Goal: Task Accomplishment & Management: Use online tool/utility

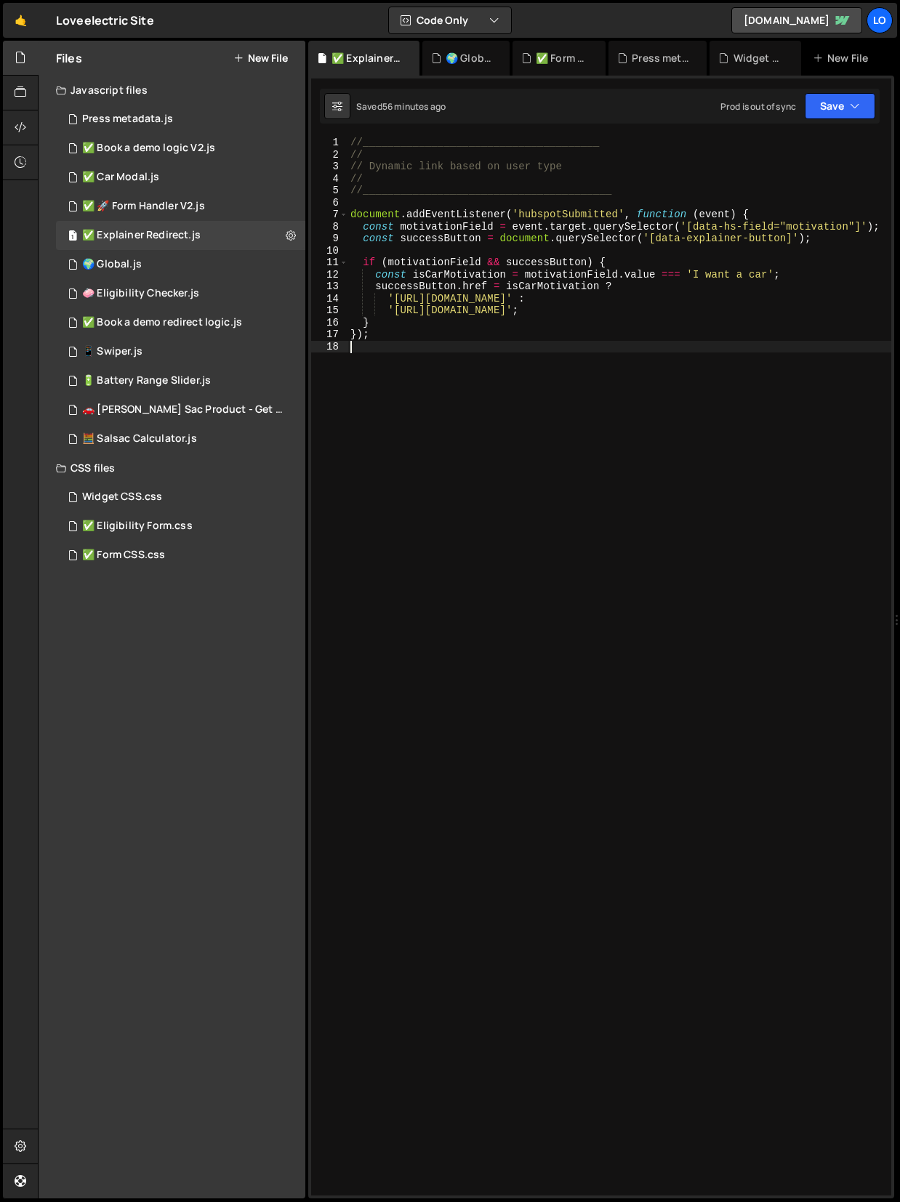
click at [445, 469] on div "//______________________________________ // // Dynamic link based on user type …" at bounding box center [619, 678] width 544 height 1083
click at [836, 102] on button "Save" at bounding box center [839, 106] width 70 height 26
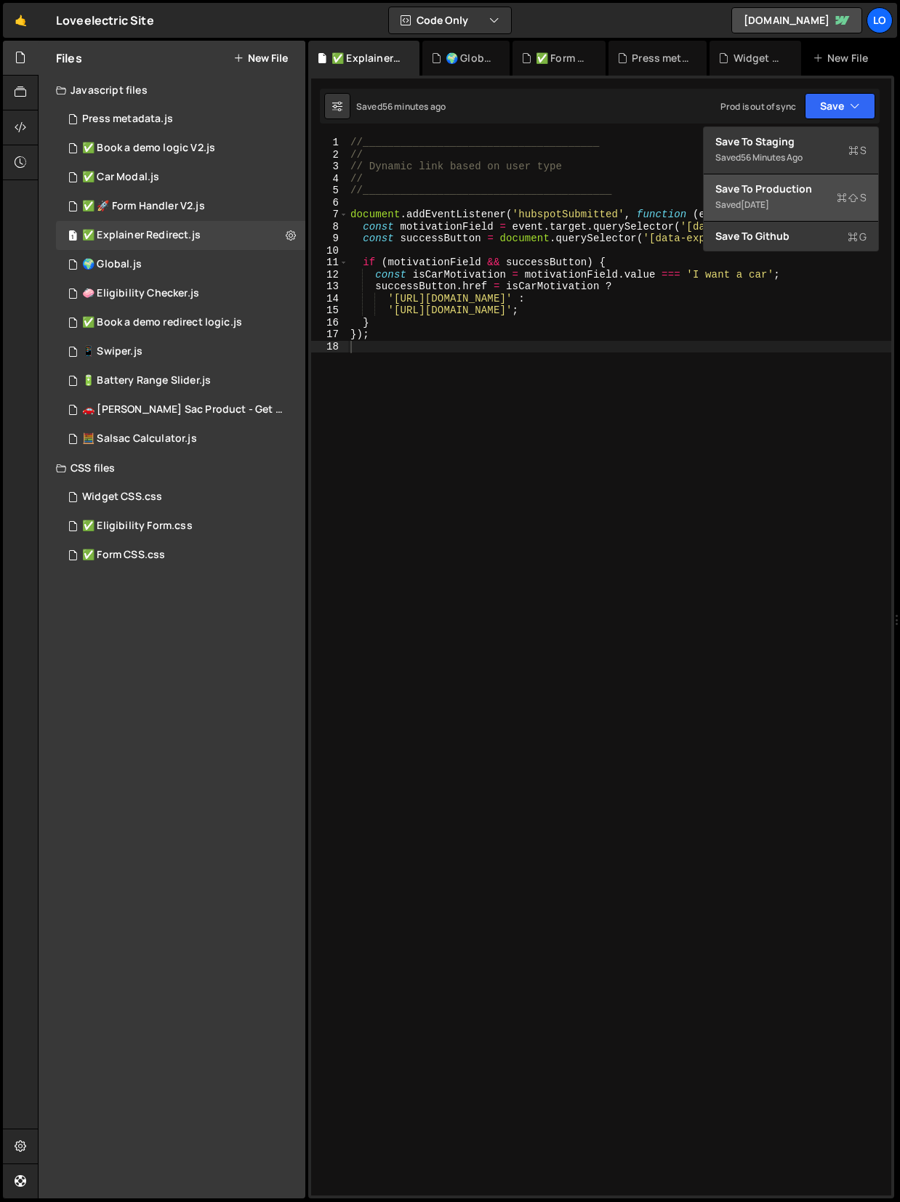
click at [791, 183] on div "Save to Production S" at bounding box center [790, 189] width 151 height 15
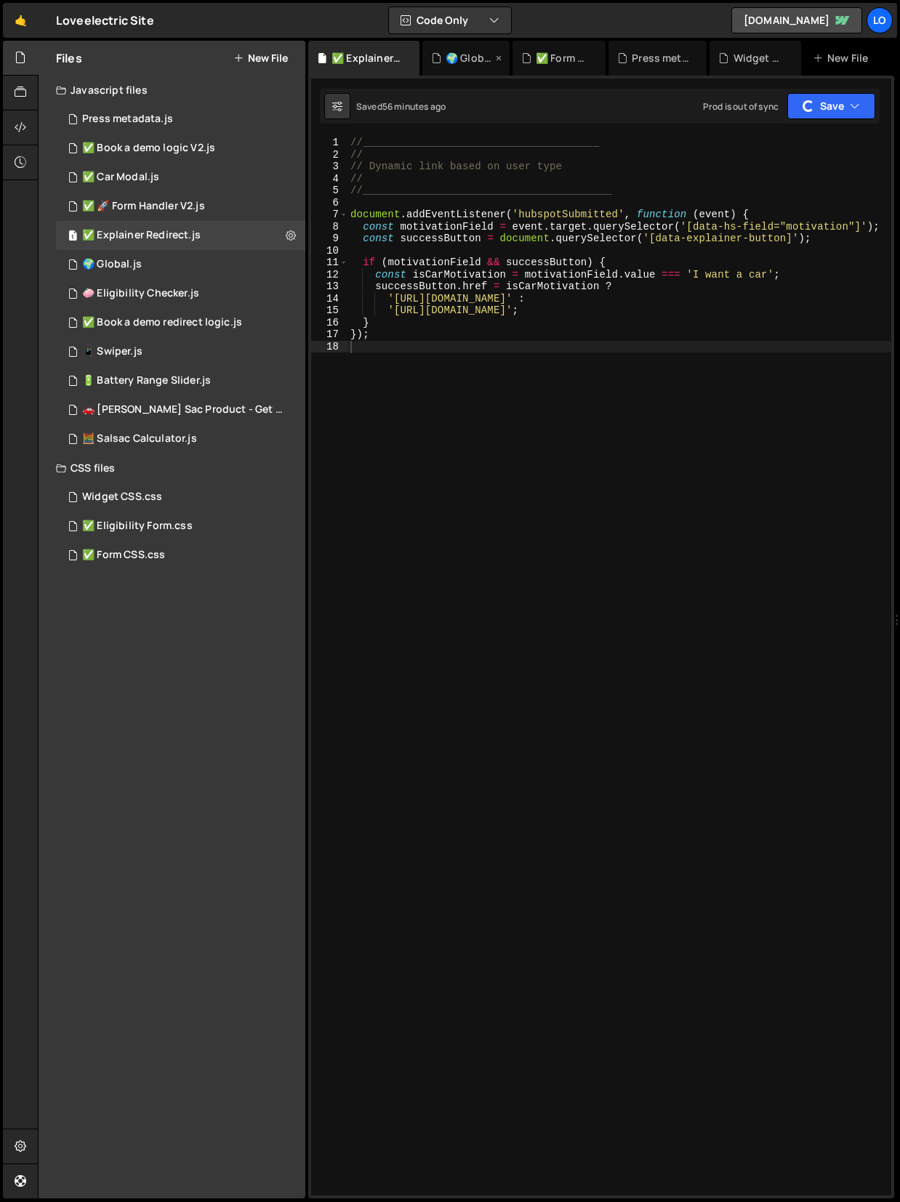
click at [473, 59] on div "🌍 Global.js" at bounding box center [468, 58] width 47 height 15
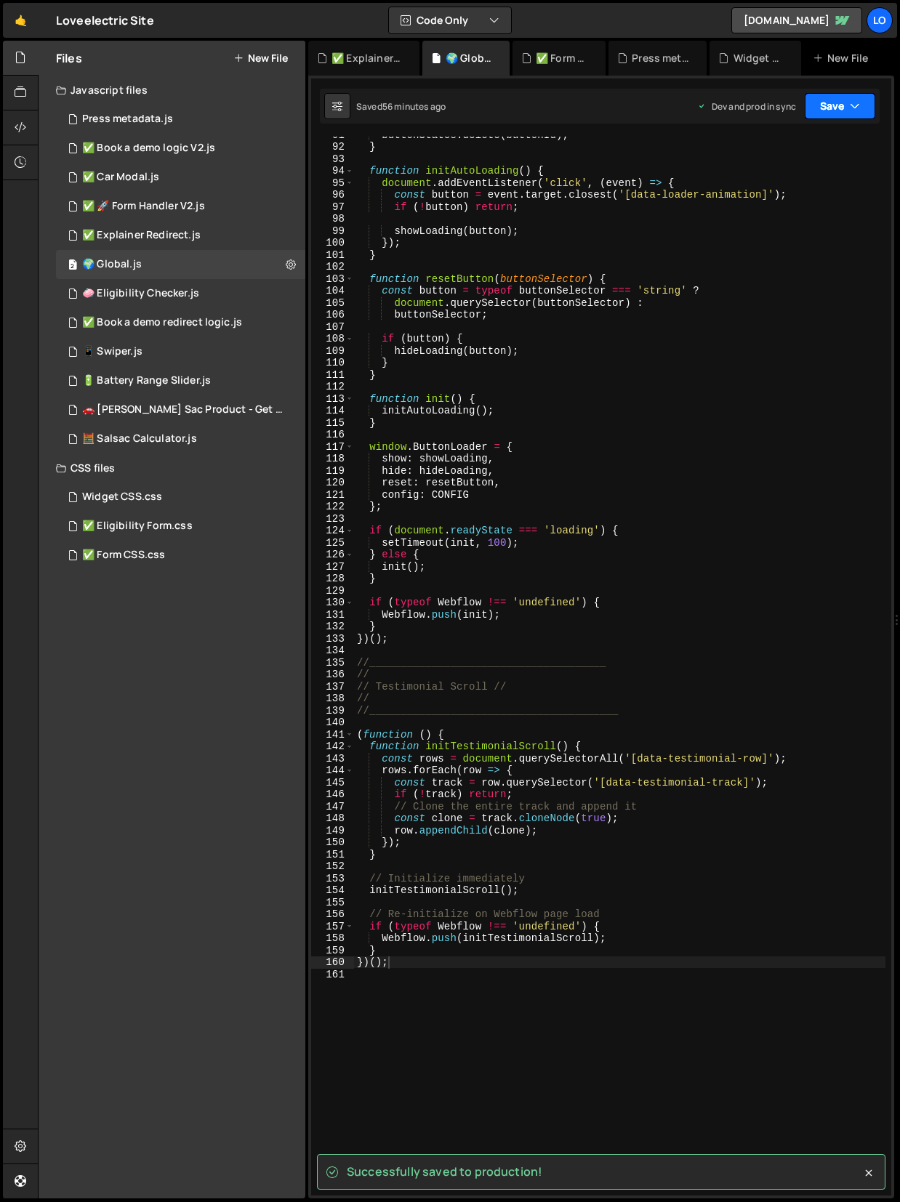
click at [843, 108] on button "Save" at bounding box center [839, 106] width 70 height 26
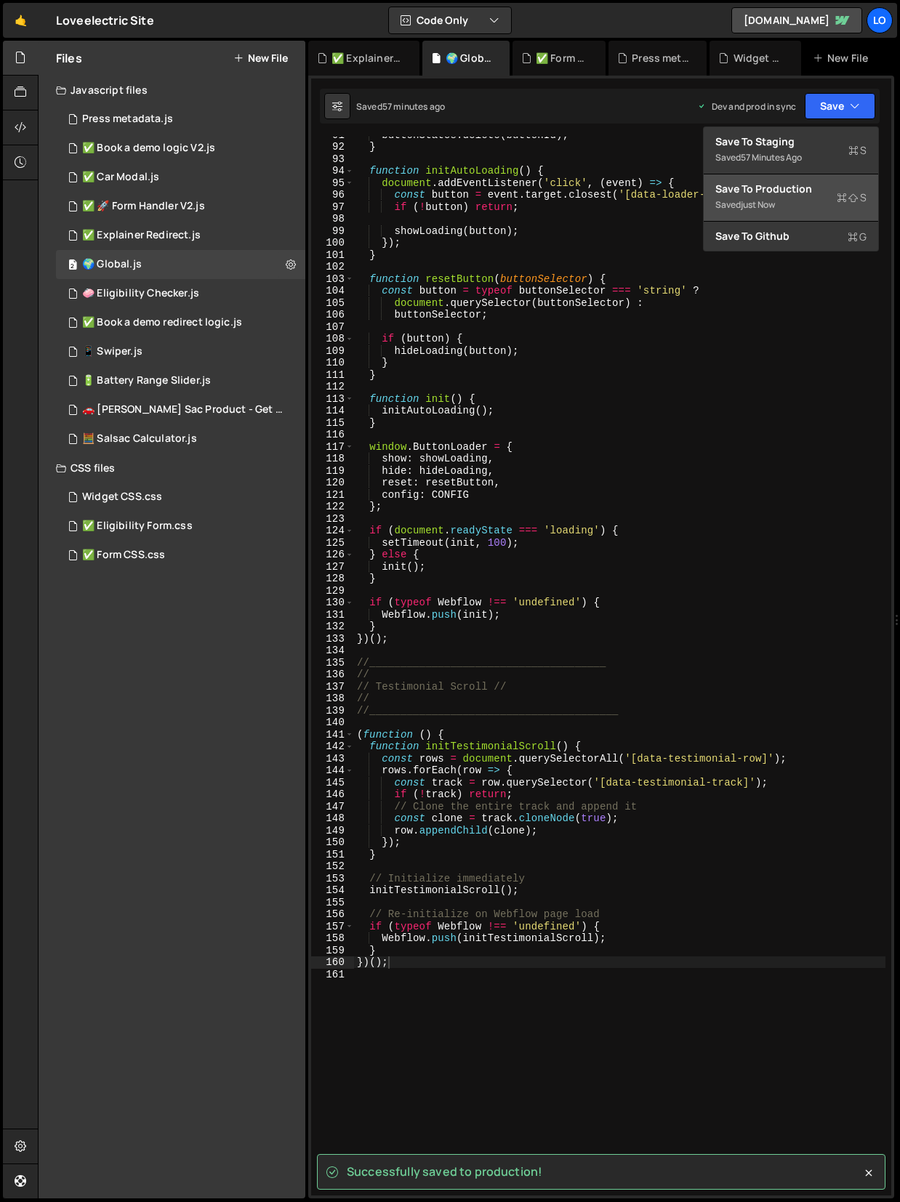
click at [804, 198] on div "Saved just now" at bounding box center [790, 204] width 151 height 17
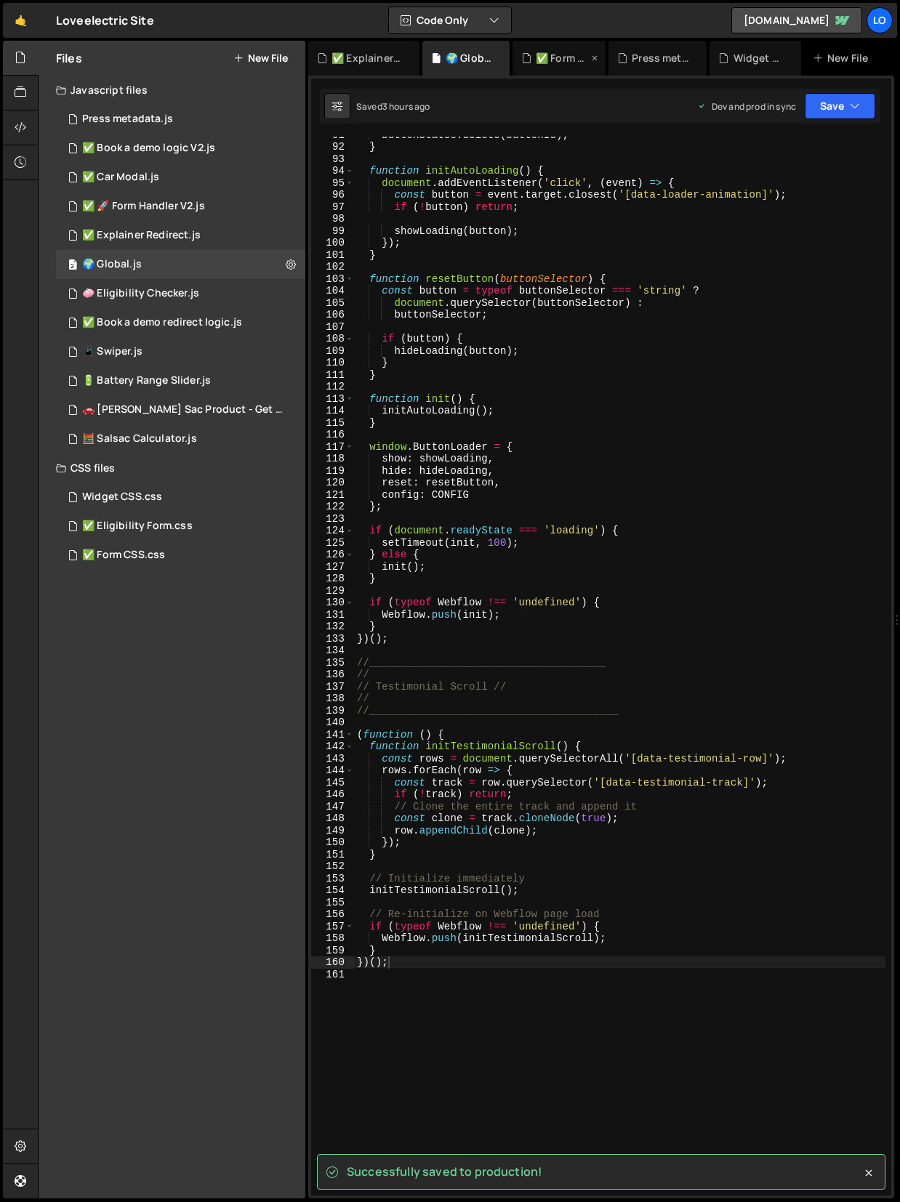
click at [593, 56] on icon at bounding box center [594, 58] width 10 height 15
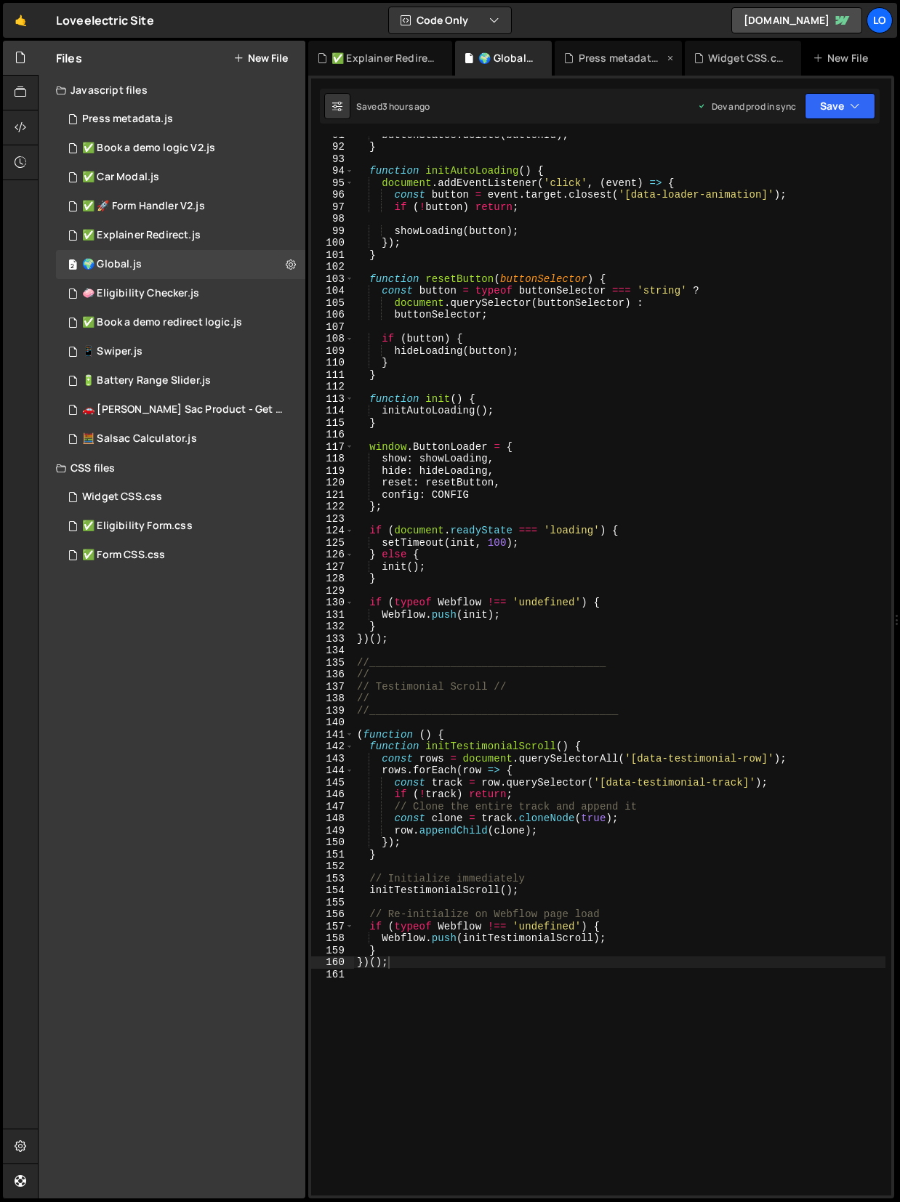
click at [669, 54] on icon at bounding box center [670, 58] width 10 height 15
click at [670, 58] on icon at bounding box center [674, 58] width 10 height 15
click at [545, 56] on icon at bounding box center [550, 58] width 10 height 15
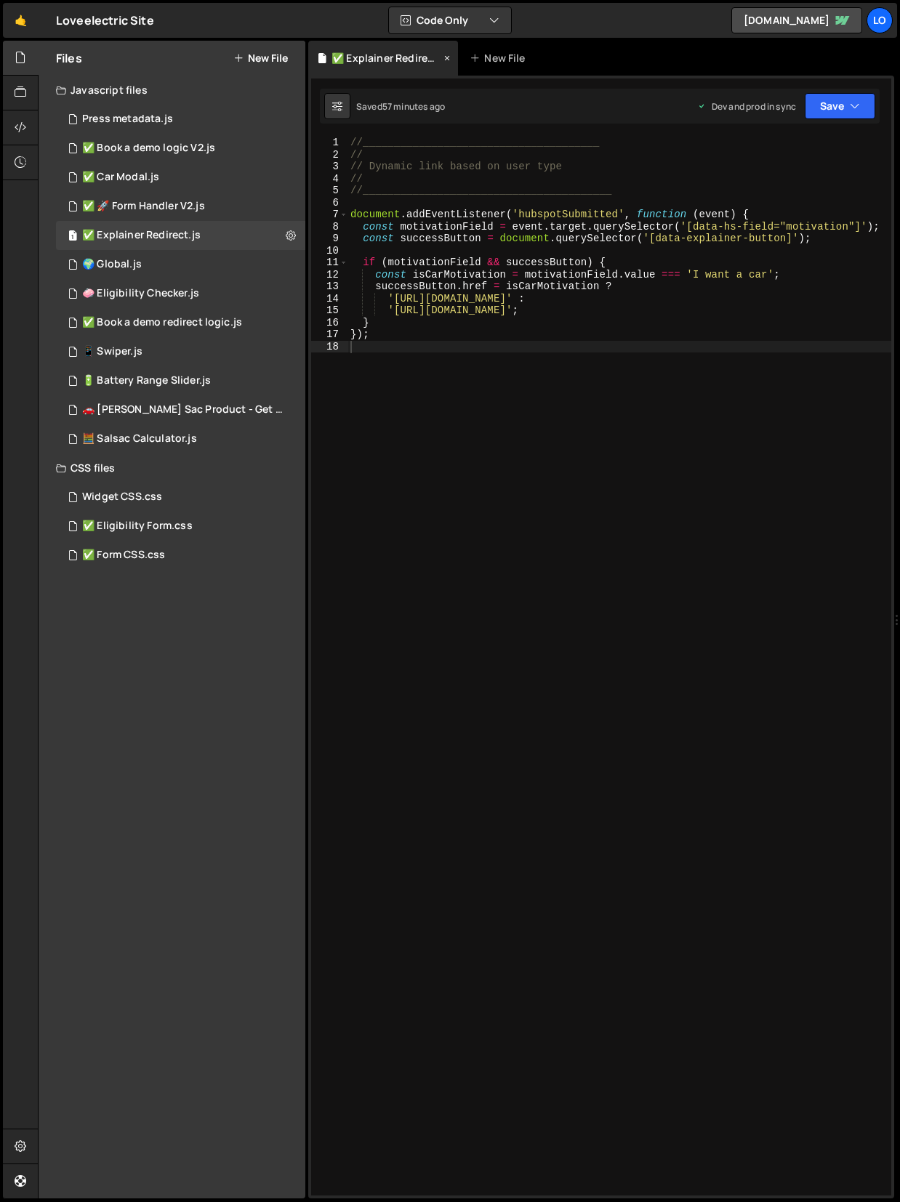
click at [450, 56] on icon at bounding box center [447, 58] width 10 height 15
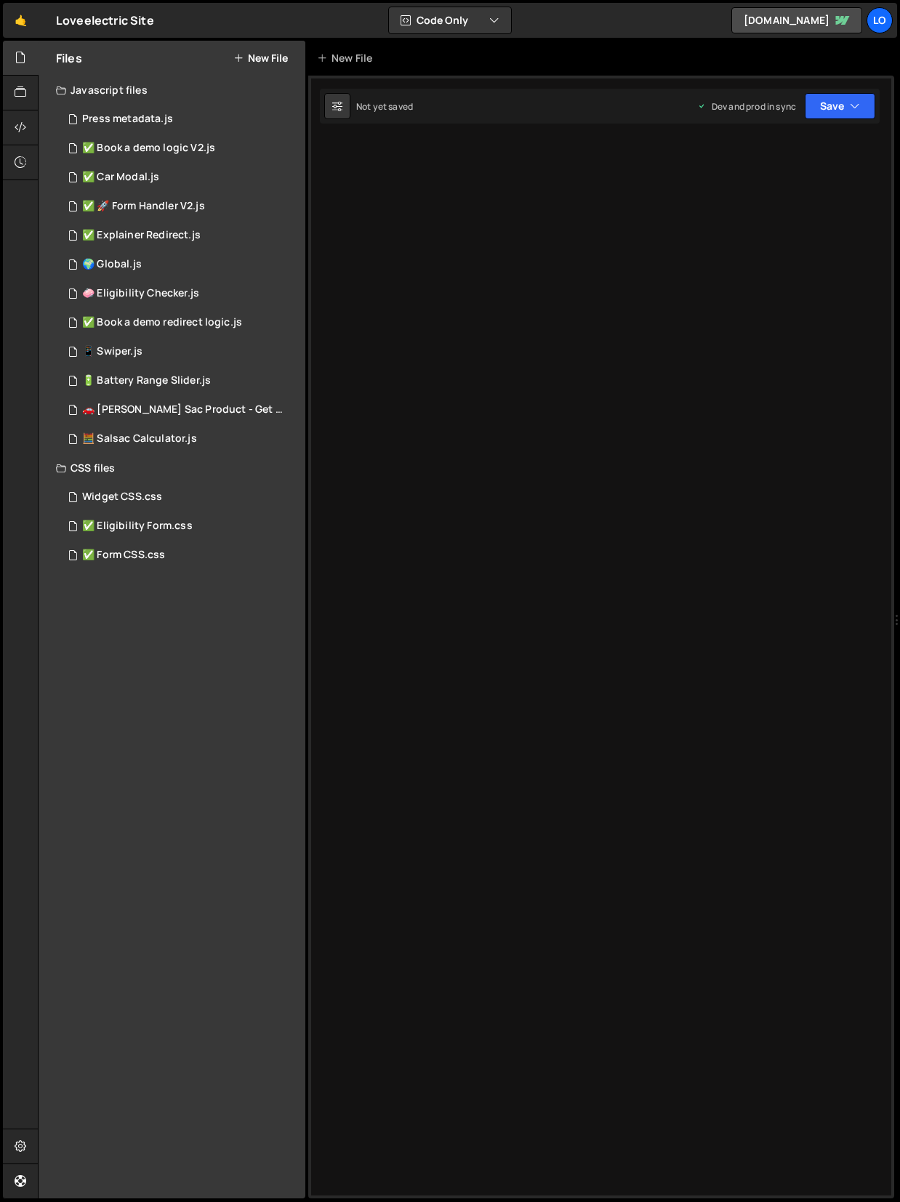
click at [148, 649] on div "Files New File Javascript files 1 Press metadata.js 0 1 ✅ Book a demo logic V2.…" at bounding box center [172, 620] width 267 height 1158
